Goal: Check status: Check status

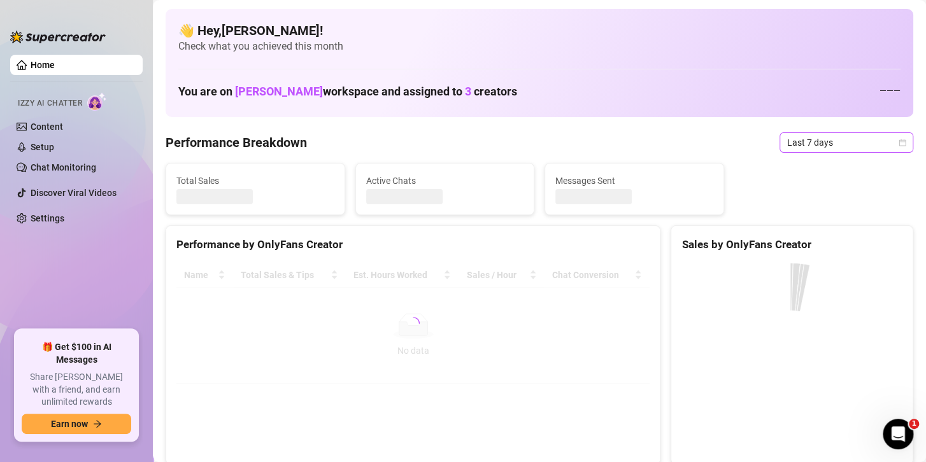
click at [847, 145] on span "Last 7 days" at bounding box center [846, 142] width 118 height 19
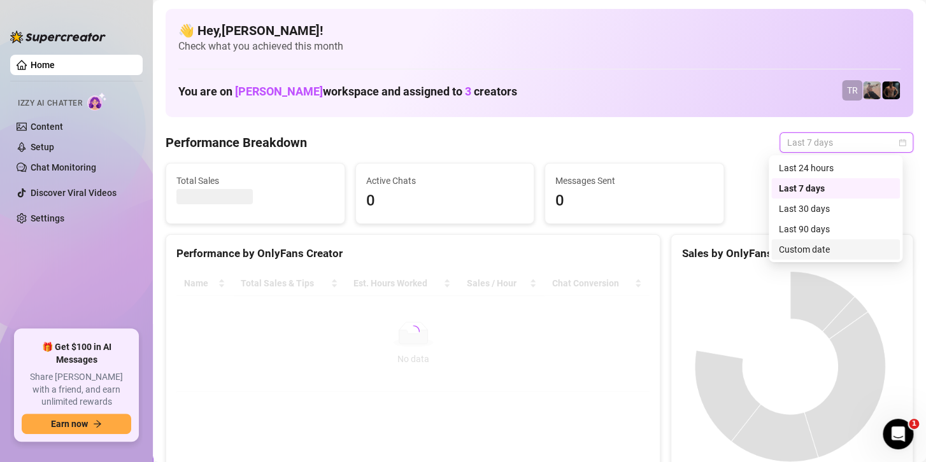
click at [799, 257] on div "Custom date" at bounding box center [835, 250] width 129 height 20
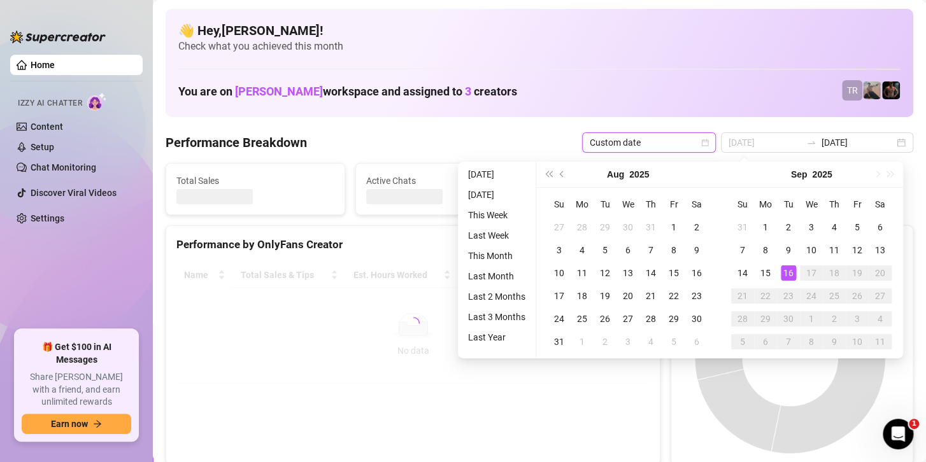
type input "[DATE]"
click at [785, 266] on div "16" at bounding box center [788, 273] width 15 height 15
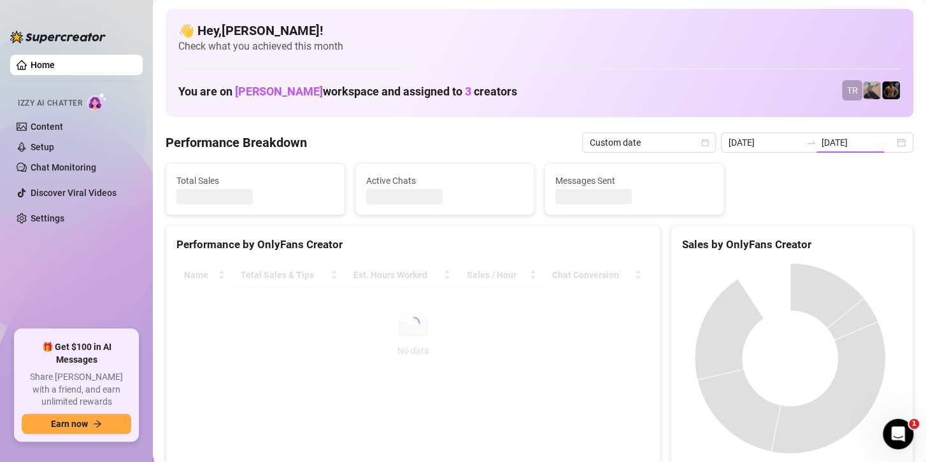
type input "[DATE]"
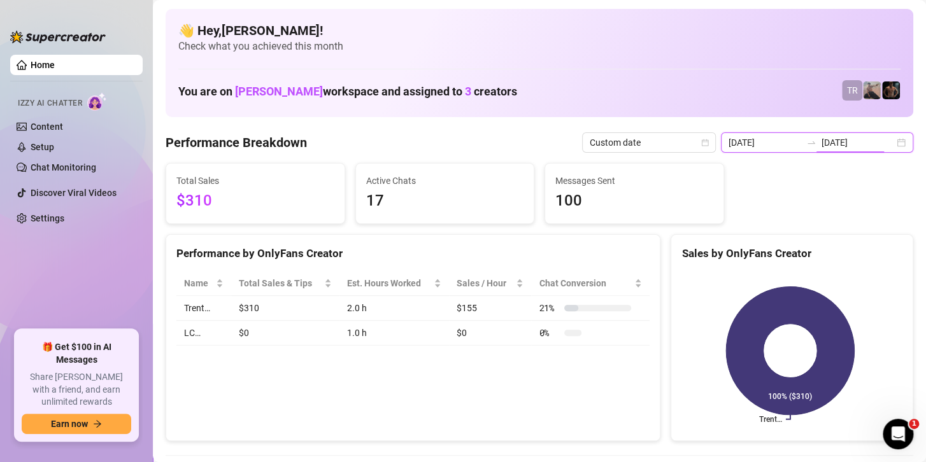
click at [822, 139] on input "[DATE]" at bounding box center [858, 143] width 73 height 14
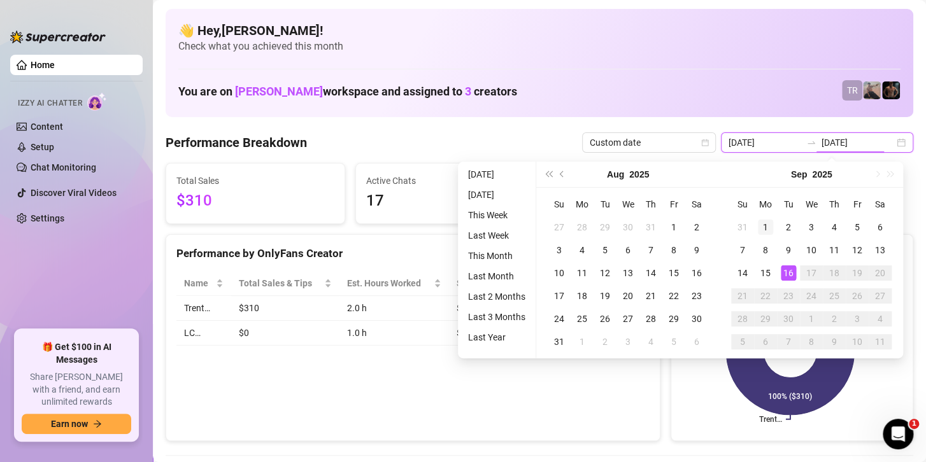
type input "[DATE]"
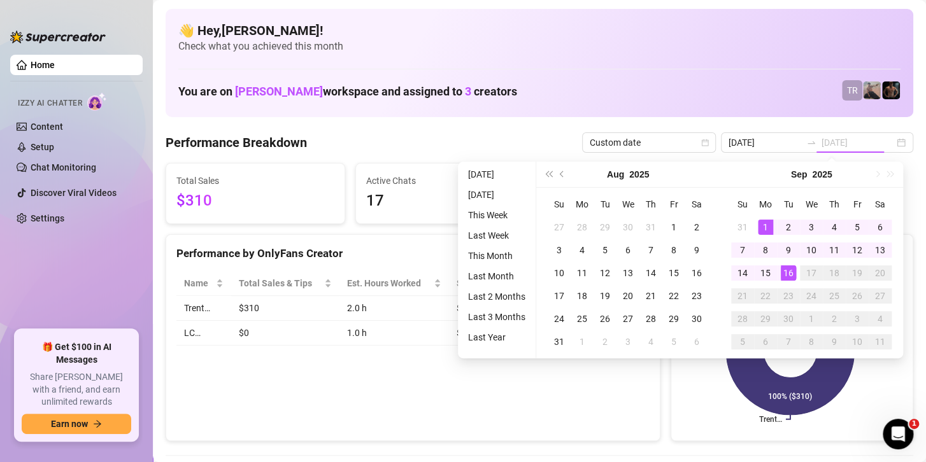
click at [764, 222] on div "1" at bounding box center [765, 227] width 15 height 15
click at [789, 269] on div "16" at bounding box center [788, 273] width 15 height 15
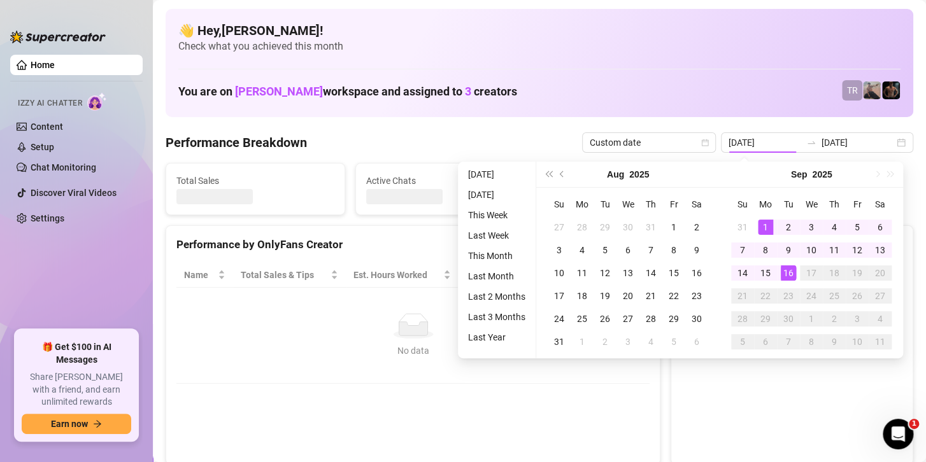
type input "[DATE]"
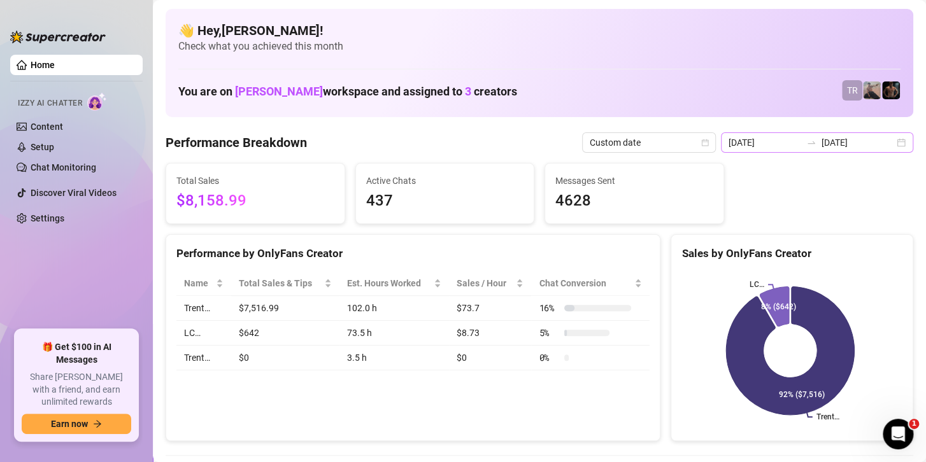
click at [805, 133] on div "[DATE] [DATE]" at bounding box center [817, 143] width 192 height 20
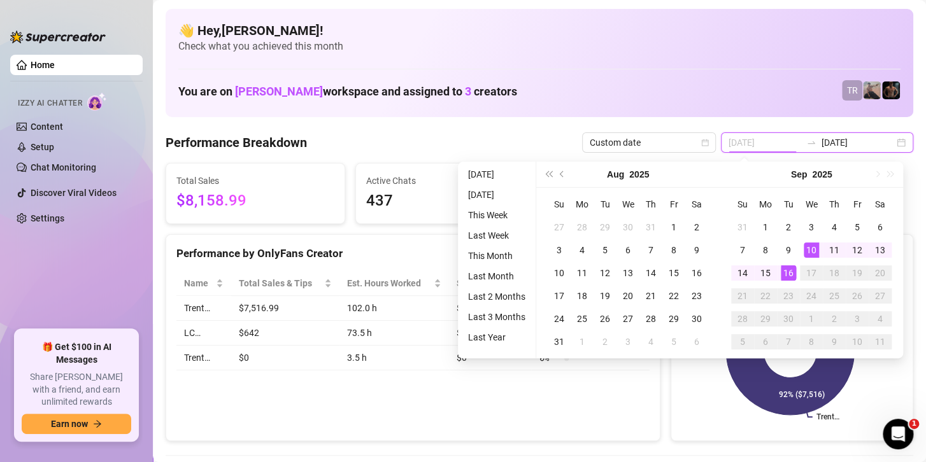
type input "[DATE]"
click at [784, 278] on div "16" at bounding box center [788, 273] width 15 height 15
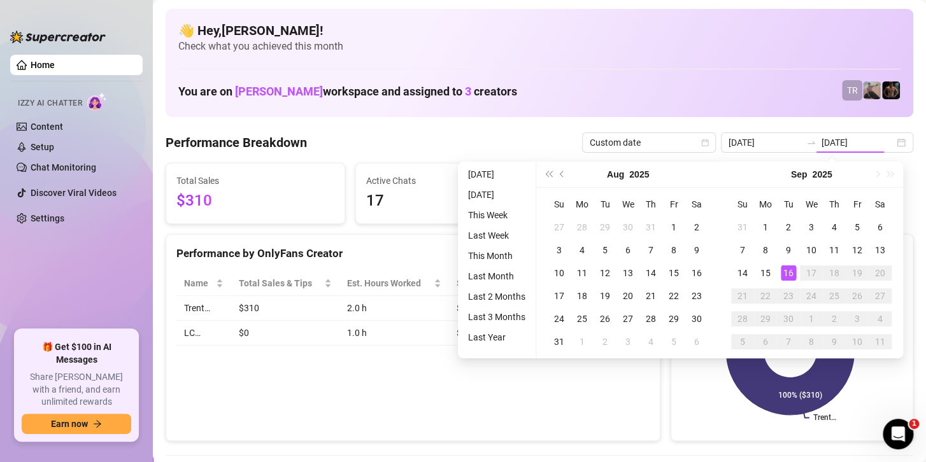
type input "[DATE]"
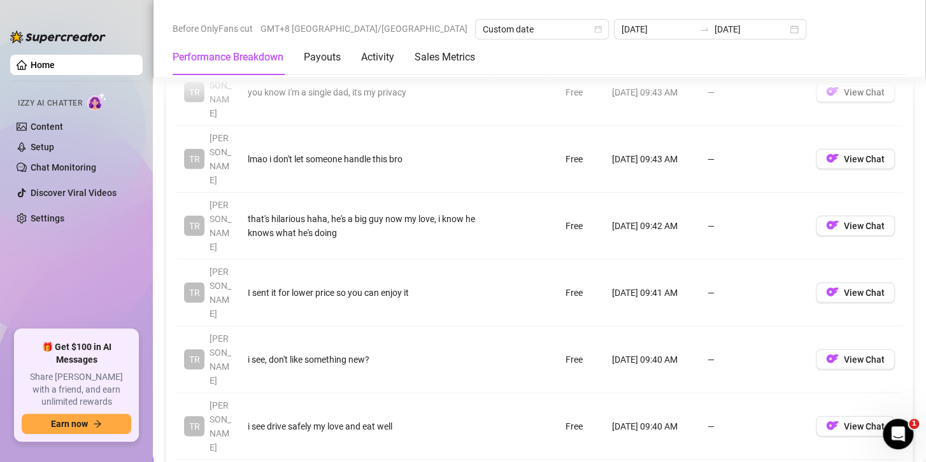
scroll to position [1656, 0]
